Goal: Task Accomplishment & Management: Manage account settings

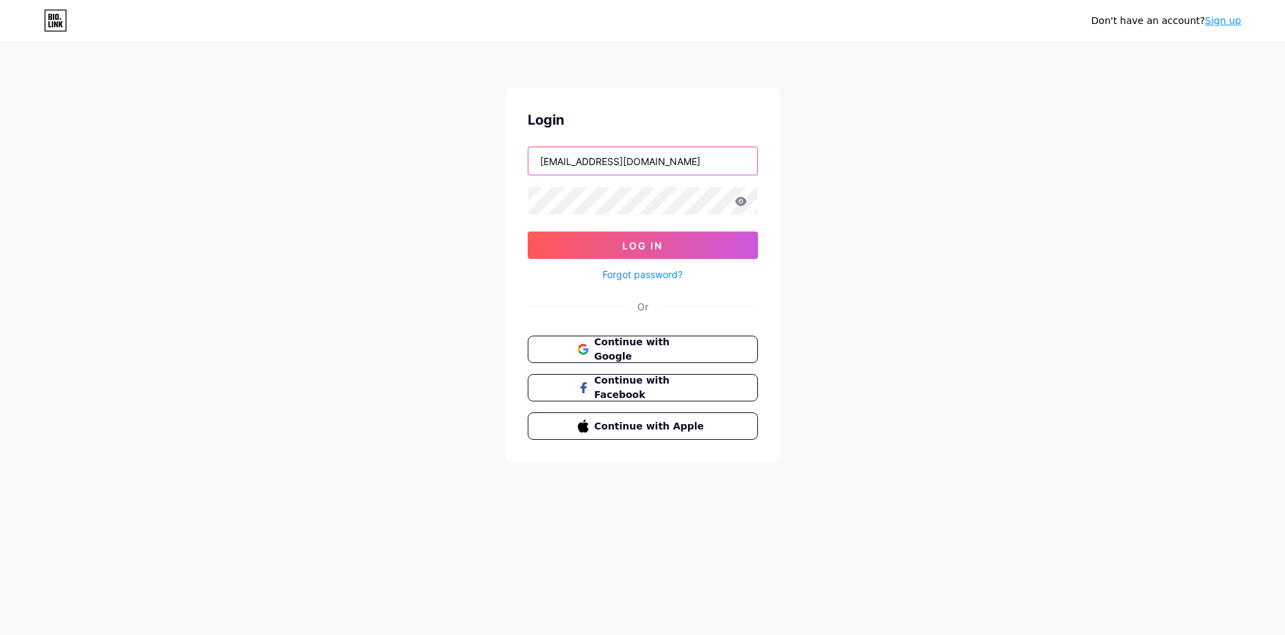
click at [691, 158] on input "[EMAIL_ADDRESS][DOMAIN_NAME]" at bounding box center [642, 160] width 229 height 27
drag, startPoint x: 706, startPoint y: 158, endPoint x: 467, endPoint y: 130, distance: 240.2
click at [467, 130] on div "Don't have an account? Sign up Login [EMAIL_ADDRESS][DOMAIN_NAME] Log In Forgot…" at bounding box center [642, 253] width 1285 height 506
type input "[EMAIL_ADDRESS][DOMAIN_NAME]"
click at [528, 232] on button "Log In" at bounding box center [643, 245] width 230 height 27
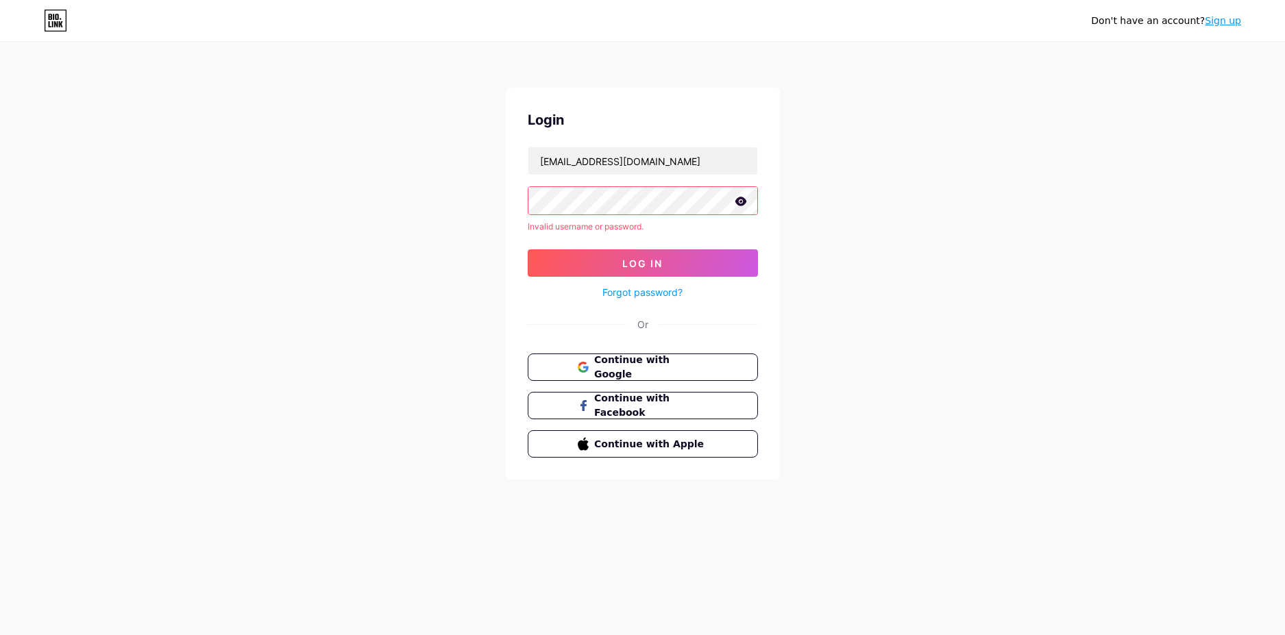
click at [744, 199] on icon at bounding box center [741, 201] width 12 height 9
click at [633, 364] on span "Continue with Google" at bounding box center [650, 367] width 114 height 29
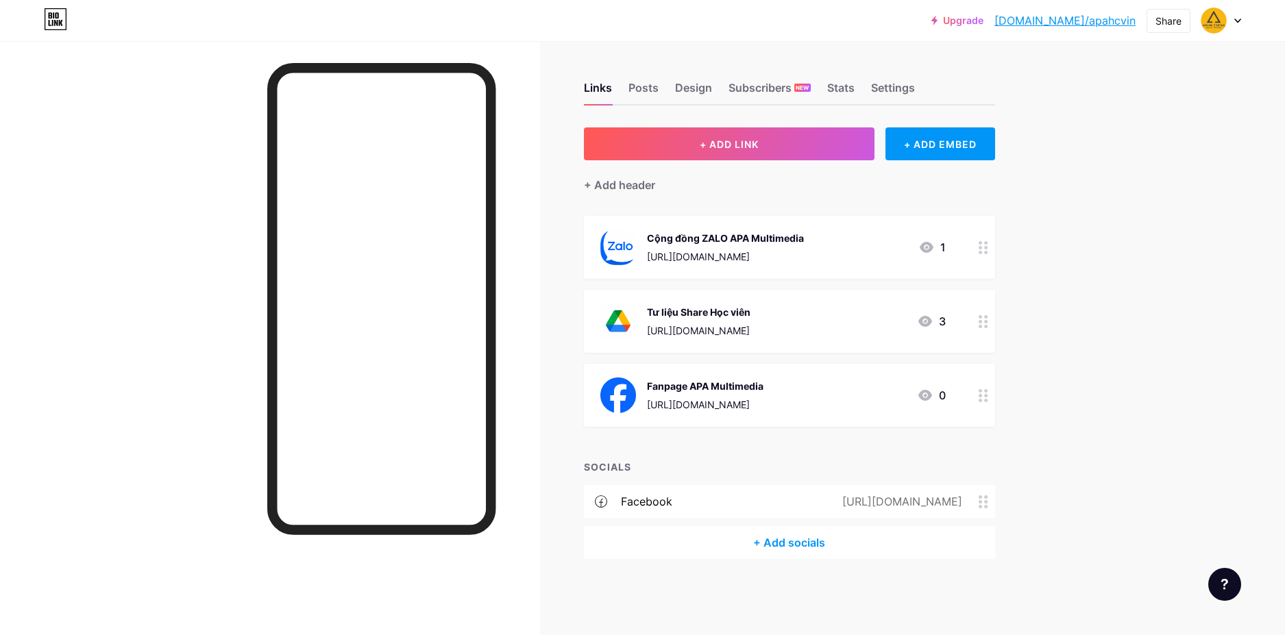
click at [195, 260] on div at bounding box center [270, 358] width 540 height 635
